Goal: Navigation & Orientation: Find specific page/section

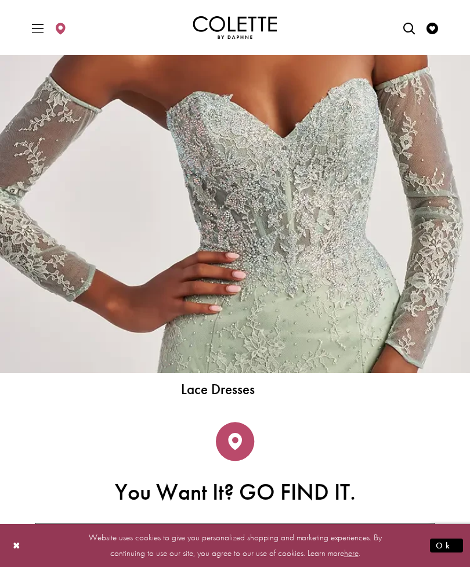
scroll to position [3750, 0]
click at [244, 393] on span "Lace Dresses" at bounding box center [217, 389] width 391 height 15
click at [333, 319] on img "Lace Dress Spring 2025 collection Related Link" at bounding box center [235, 77] width 470 height 593
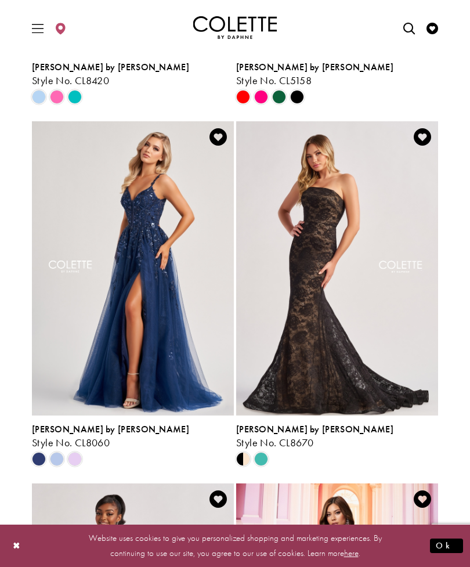
scroll to position [705, 0]
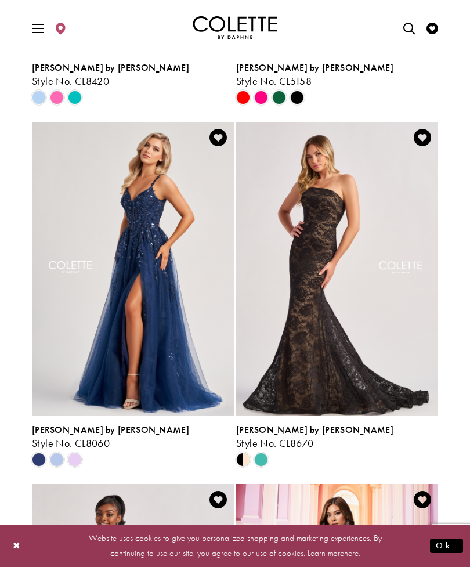
click at [75, 460] on span "Product List" at bounding box center [75, 459] width 14 height 14
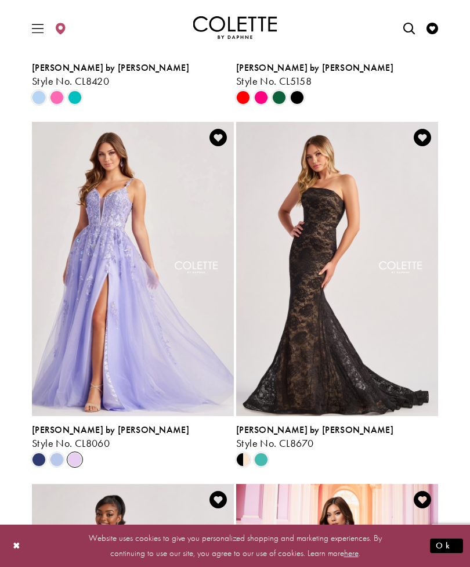
click at [57, 459] on span "Product List" at bounding box center [57, 459] width 14 height 14
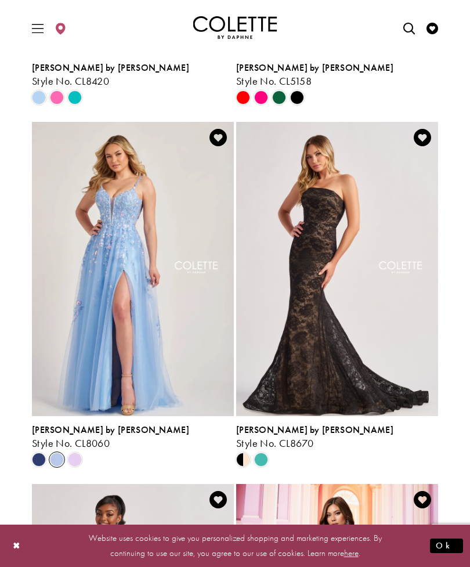
click at [96, 467] on div "Product List" at bounding box center [102, 459] width 144 height 18
click at [84, 463] on div "Product List" at bounding box center [75, 459] width 18 height 18
click at [76, 457] on span "Product List" at bounding box center [75, 459] width 14 height 14
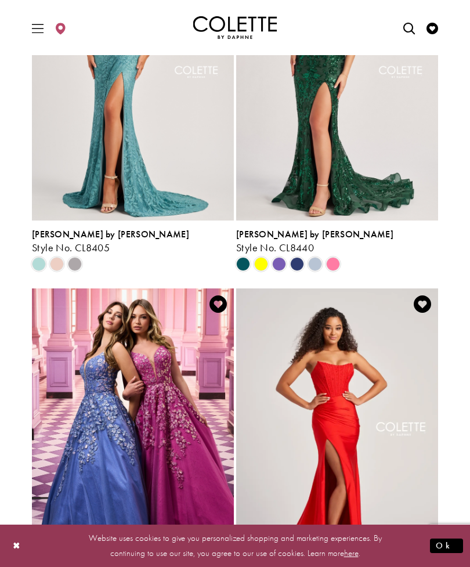
scroll to position [0, 0]
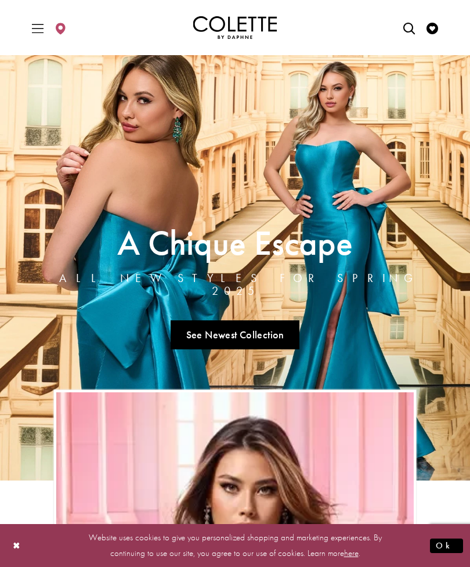
scroll to position [2662, 0]
